Goal: Find specific page/section: Find specific page/section

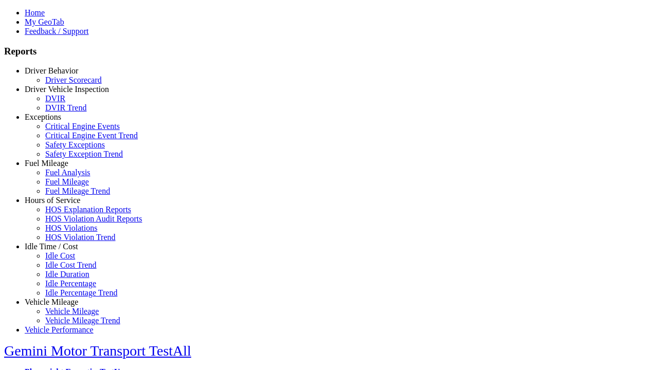
type input "******"
type input "**********"
type input "*****"
type input "**********"
